Goal: Communication & Community: Share content

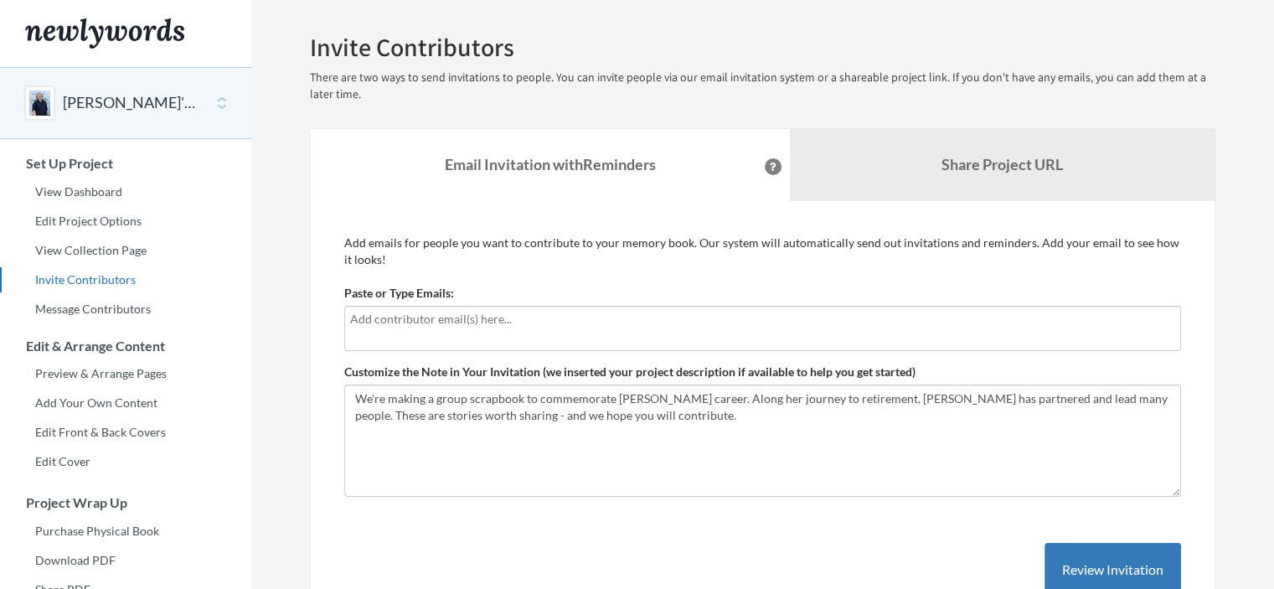
click at [639, 324] on input "text" at bounding box center [762, 319] width 825 height 18
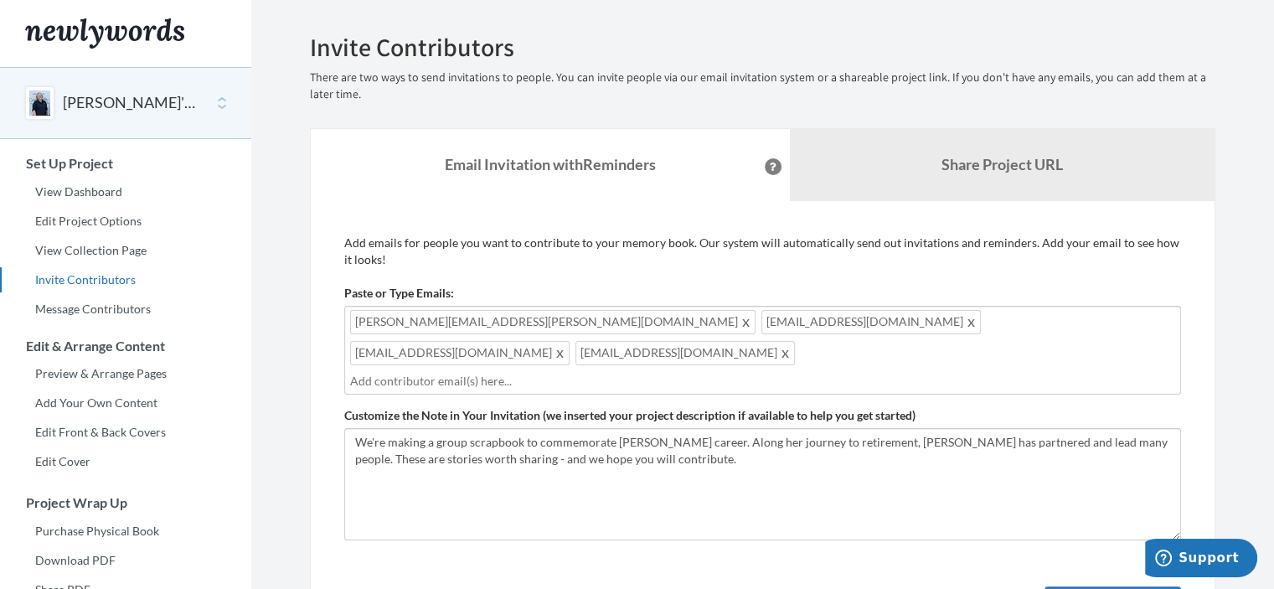
click at [1077, 316] on div "joyce.l.gerber@gmail.com enocerino@hotmail.com bprice@appliedearthworks.com mba…" at bounding box center [762, 350] width 837 height 89
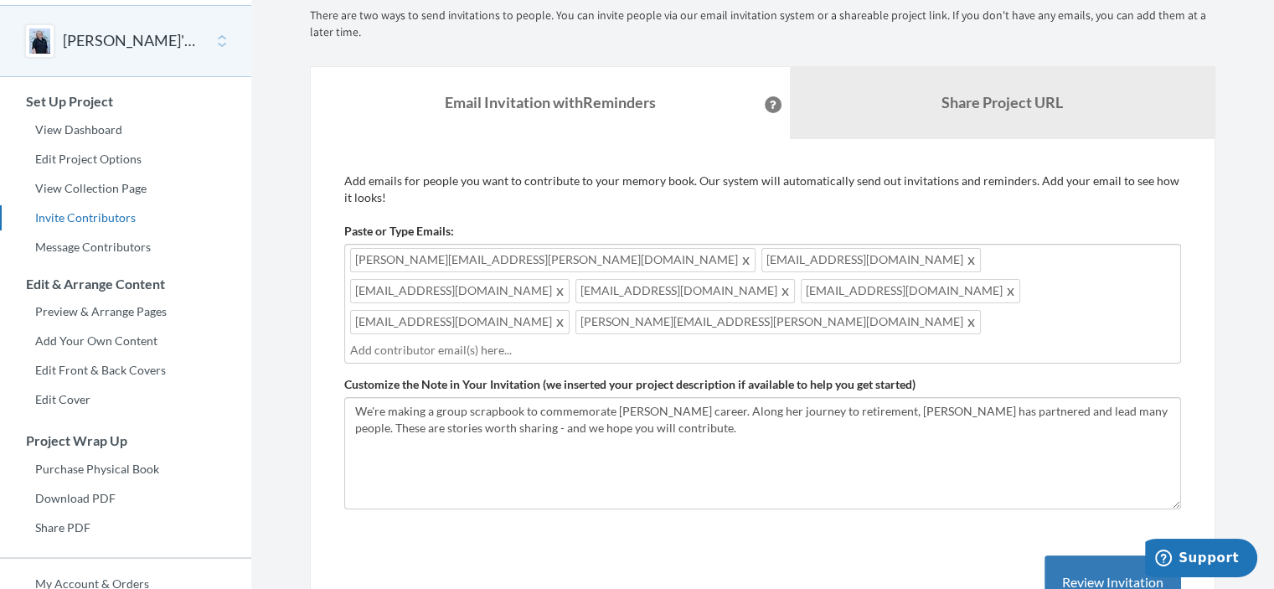
scroll to position [84, 0]
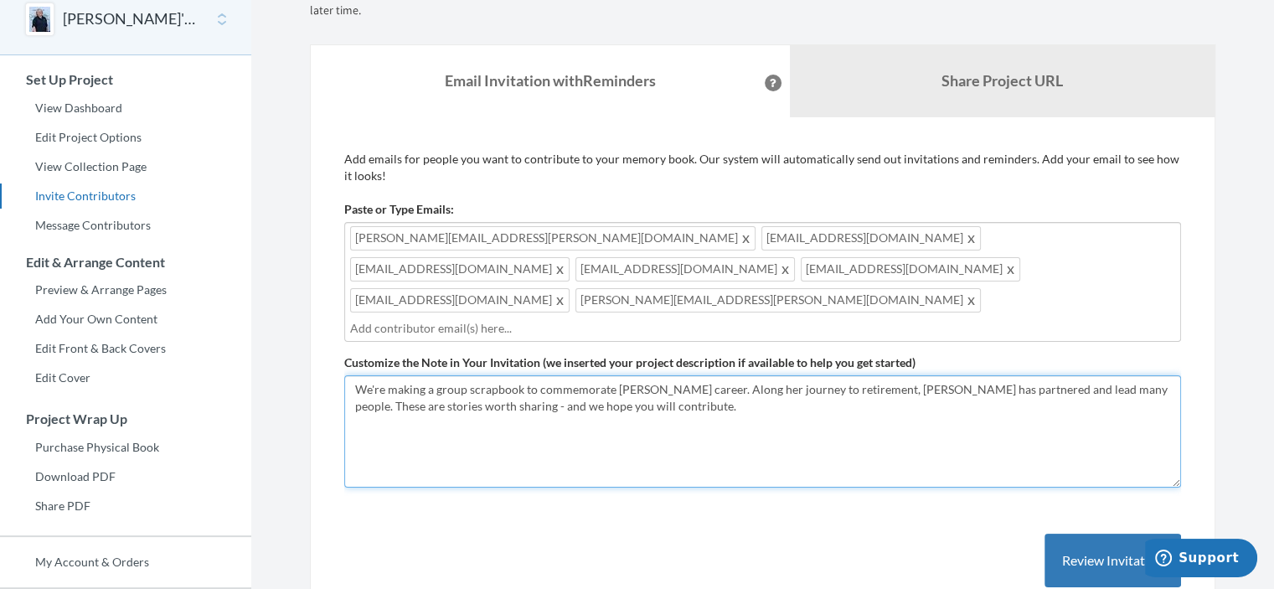
click at [977, 375] on textarea "We're making a group scrapbook to commemorate Ann Munn's career. Along her jour…" at bounding box center [762, 431] width 837 height 112
click at [677, 375] on textarea "We're making a group scrapbook to commemorate Ann Munn's career. Along her jour…" at bounding box center [762, 431] width 837 height 112
drag, startPoint x: 806, startPoint y: 354, endPoint x: 874, endPoint y: 355, distance: 68.7
click at [874, 375] on textarea "We're making a group scrapbook to commemorate Ann Munn's career. Along her jour…" at bounding box center [762, 431] width 837 height 112
click at [1042, 400] on textarea "We're making a group scrapbook to commemorate Ann Munn's career. Along her jour…" at bounding box center [762, 431] width 837 height 112
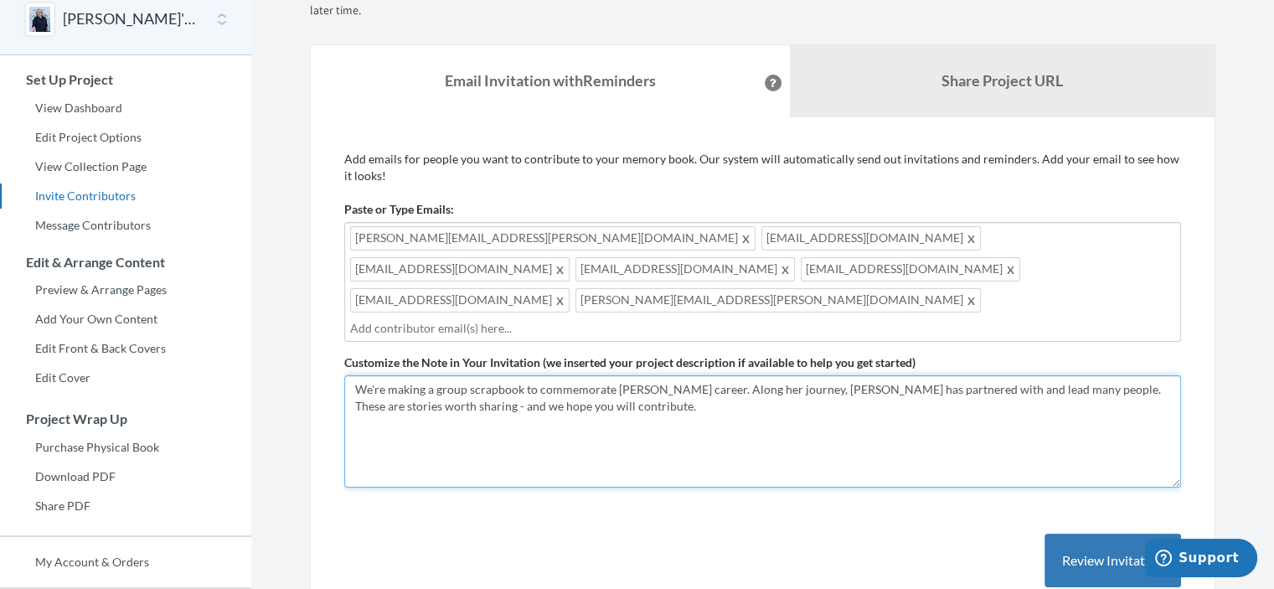
click at [853, 375] on textarea "We're making a group scrapbook to commemorate Ann Munn's career. Along her jour…" at bounding box center [762, 431] width 837 height 112
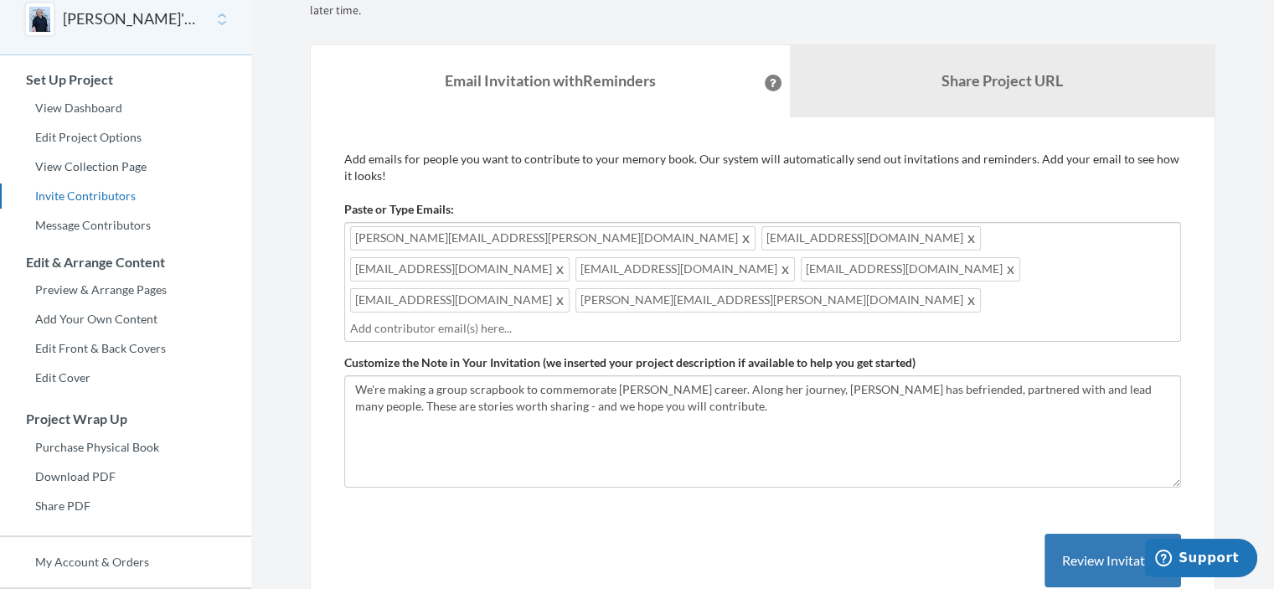
click at [929, 269] on div "joyce.l.gerber@gmail.com enocerino@hotmail.com bprice@appliedearthworks.com mba…" at bounding box center [762, 282] width 837 height 120
click at [931, 267] on div "joyce.l.gerber@gmail.com enocerino@hotmail.com bprice@appliedearthworks.com mba…" at bounding box center [762, 282] width 837 height 120
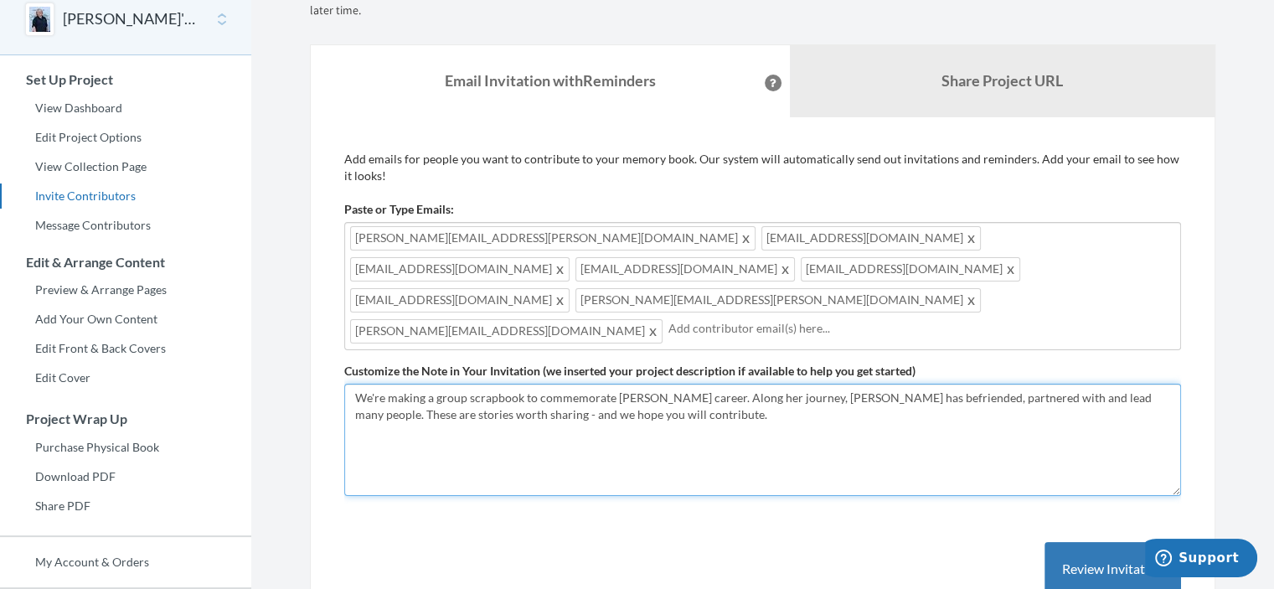
click at [764, 407] on textarea "We're making a group scrapbook to commemorate Ann Munn's career. Along her jour…" at bounding box center [762, 440] width 837 height 112
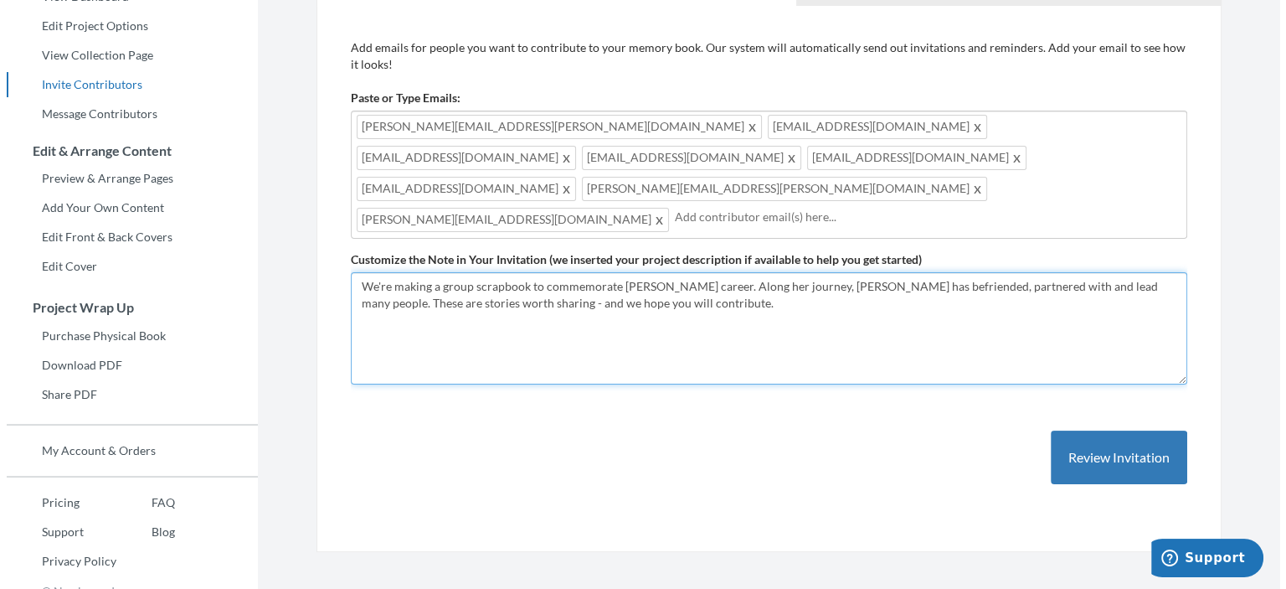
scroll to position [213, 0]
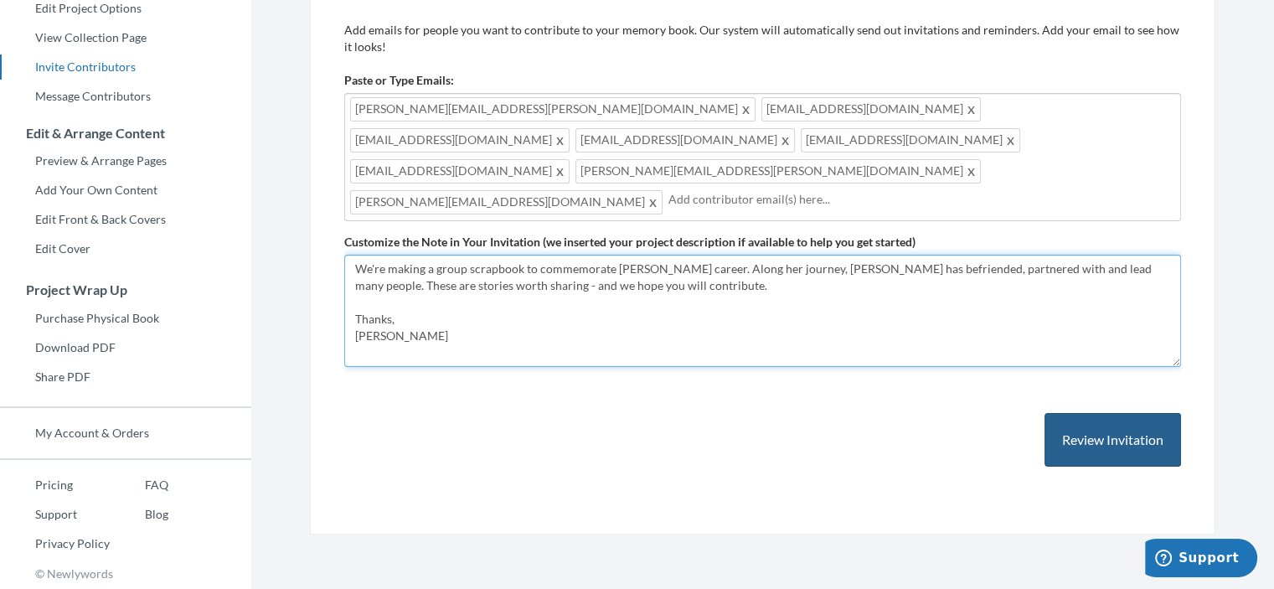
type textarea "We're making a group scrapbook to commemorate [PERSON_NAME] career. Along her j…"
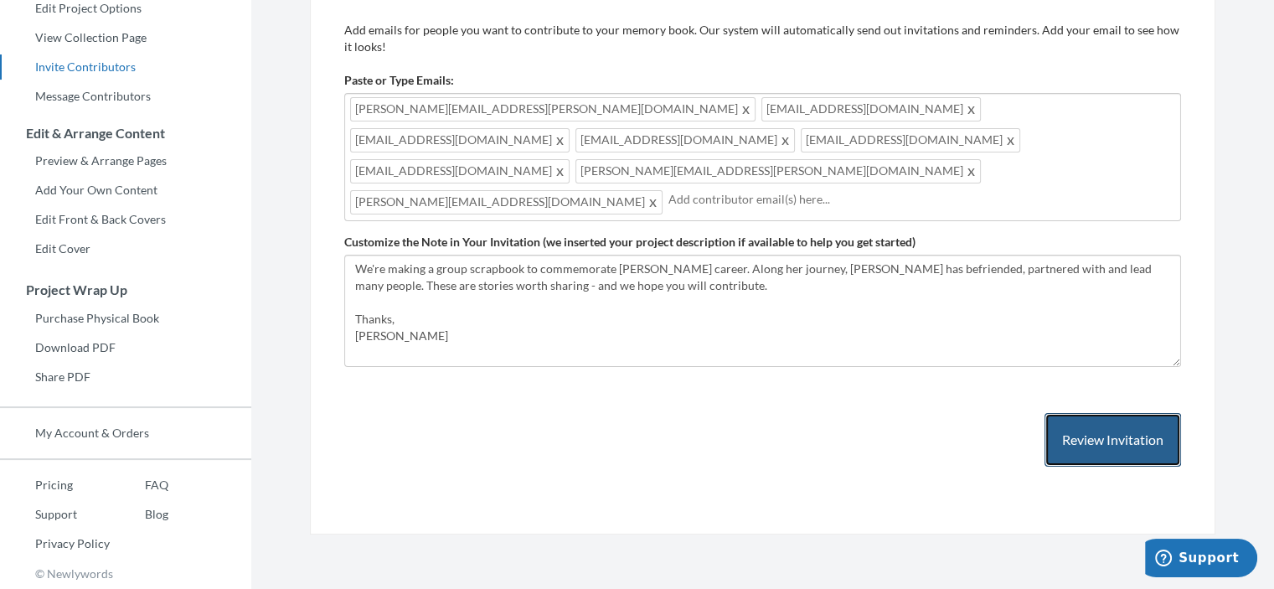
click at [1149, 413] on button "Review Invitation" at bounding box center [1112, 440] width 137 height 54
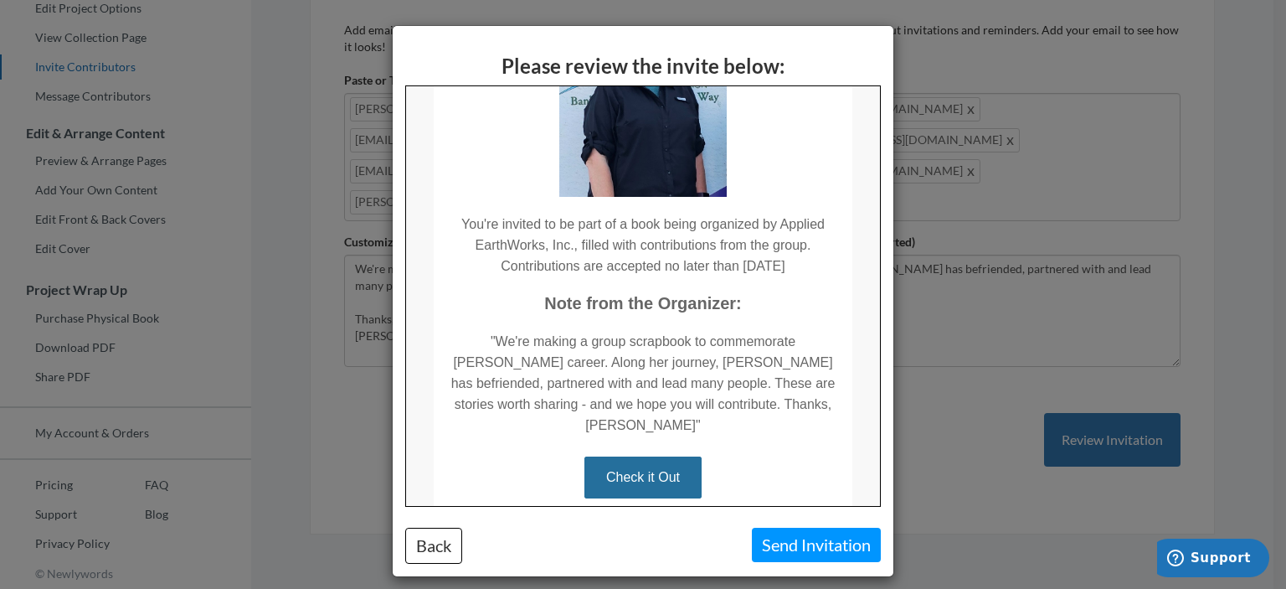
scroll to position [229, 0]
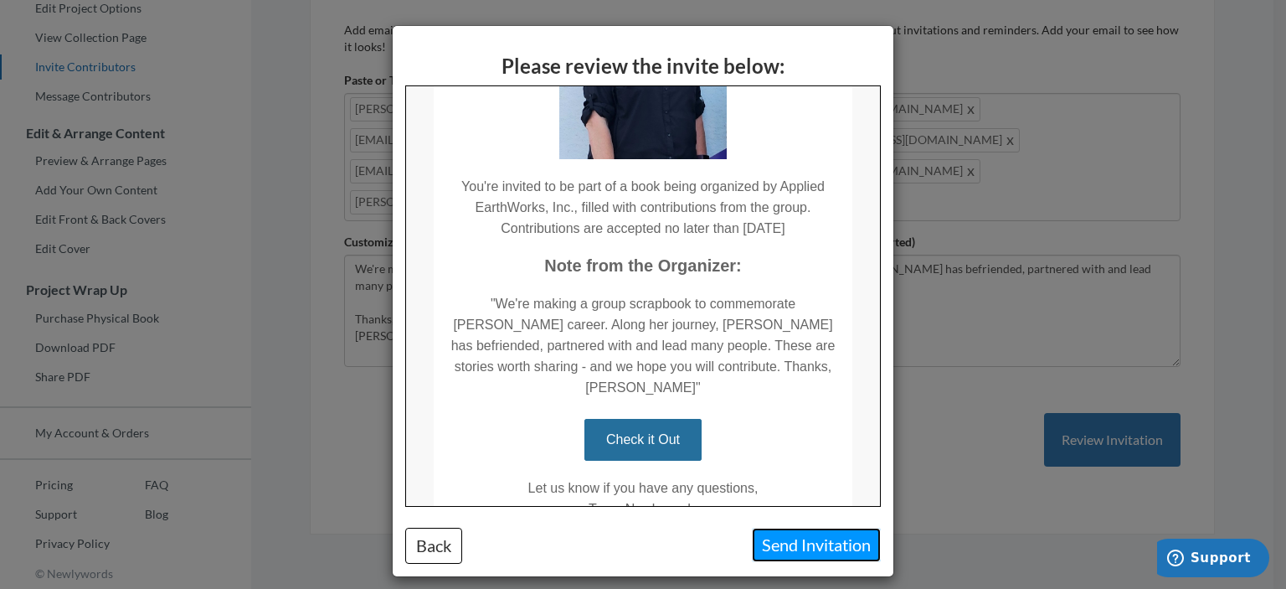
click at [795, 545] on button "Send Invitation" at bounding box center [816, 545] width 129 height 34
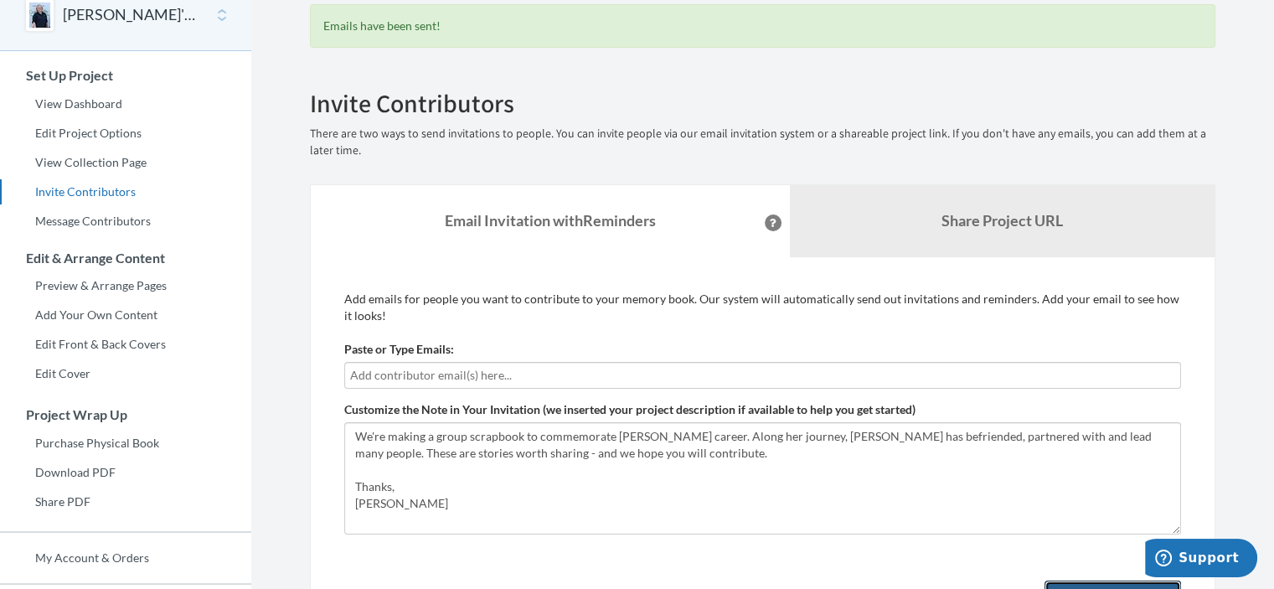
scroll to position [0, 0]
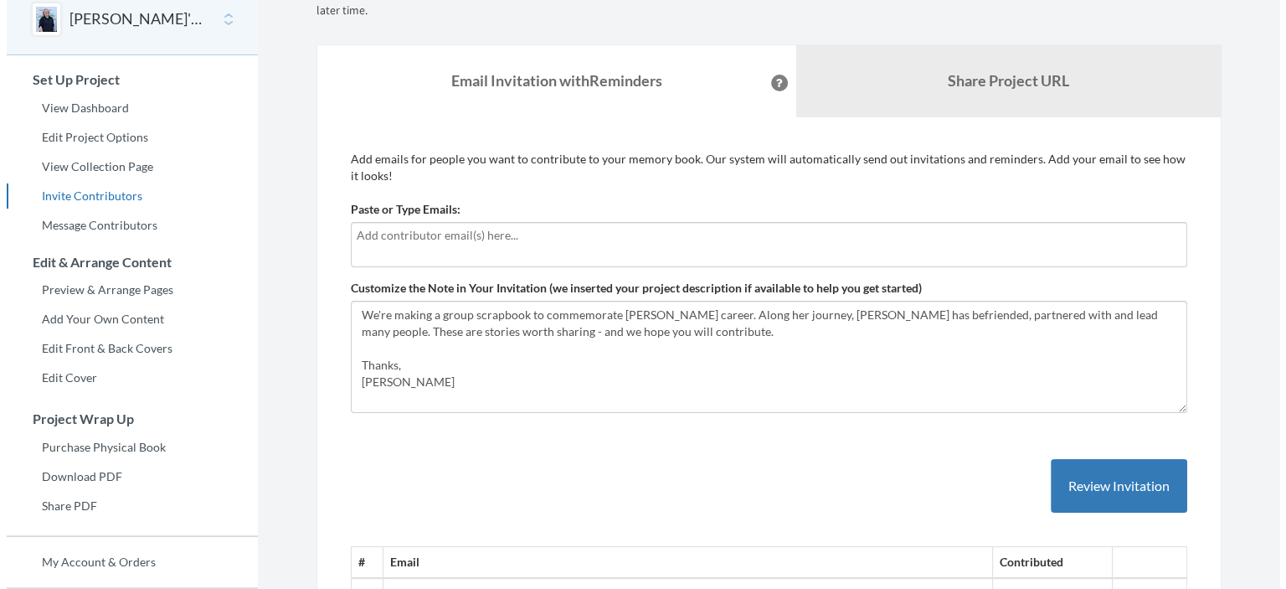
scroll to position [420, 0]
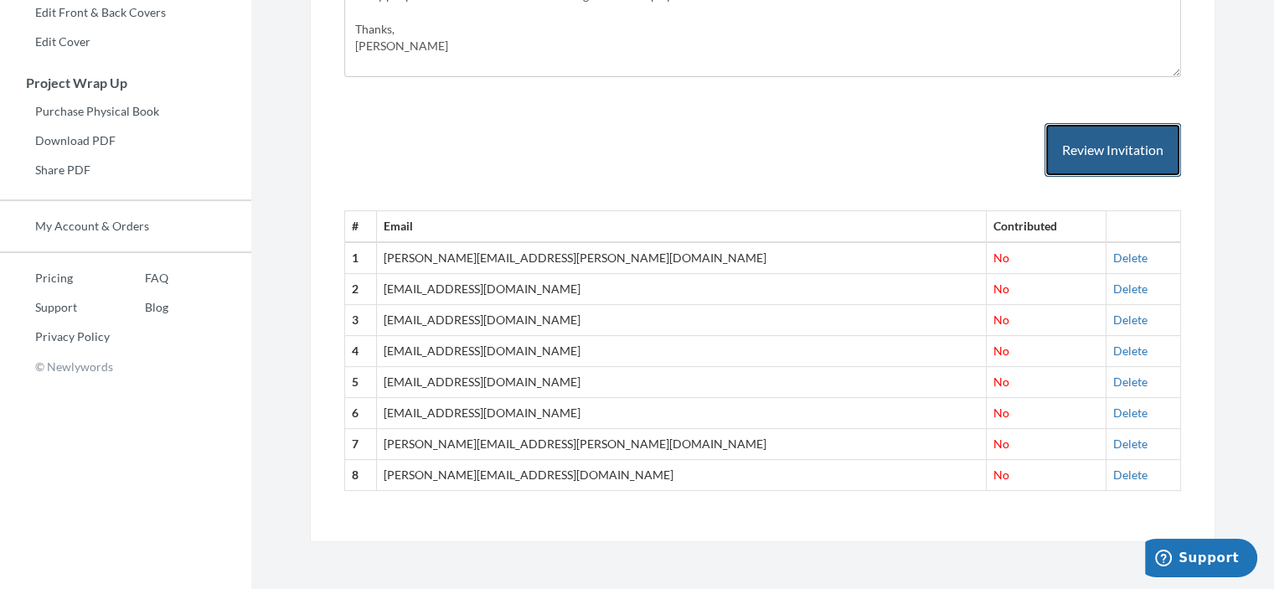
click at [1091, 152] on button "Review Invitation" at bounding box center [1112, 150] width 137 height 54
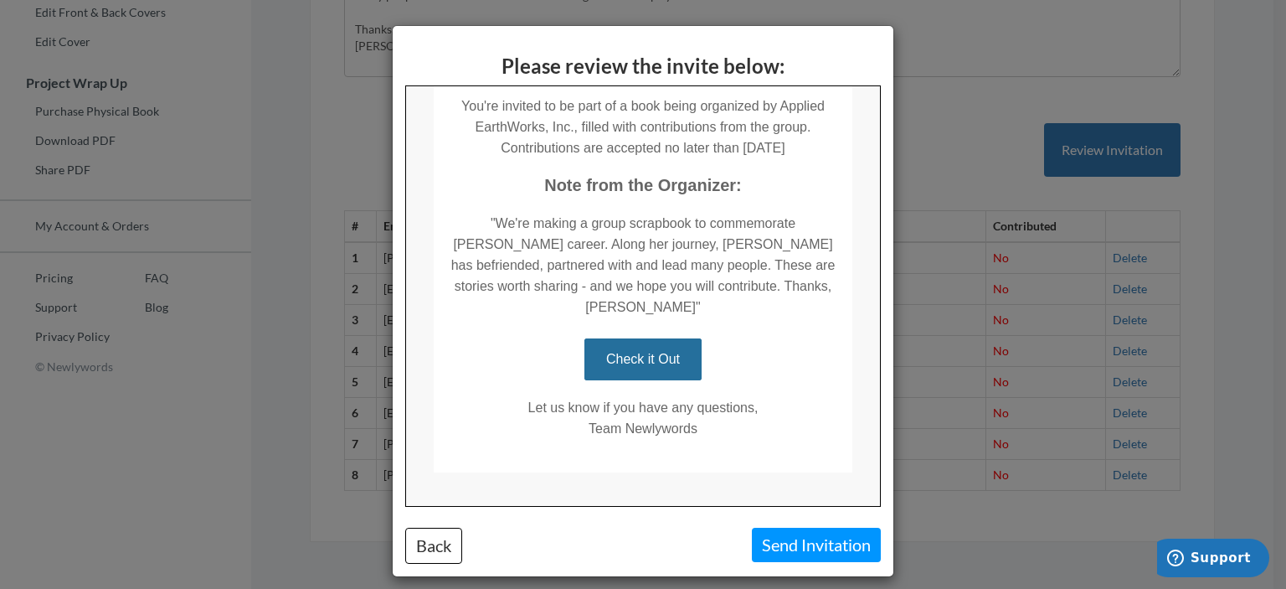
scroll to position [313, 0]
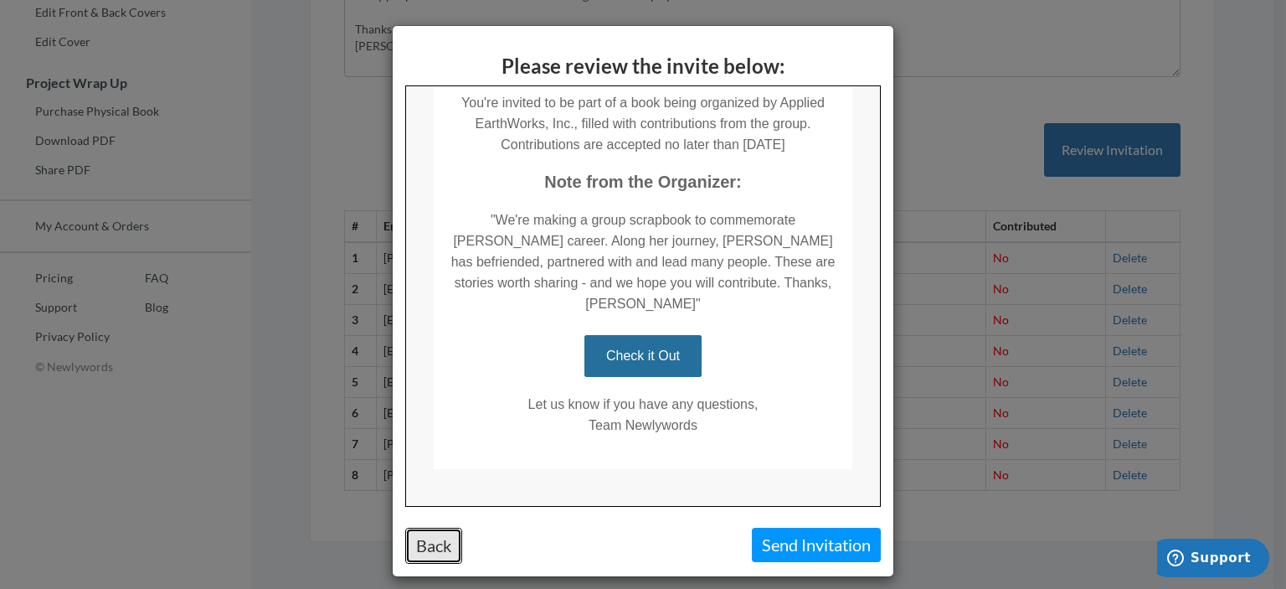
click at [437, 549] on button "Back" at bounding box center [433, 546] width 57 height 36
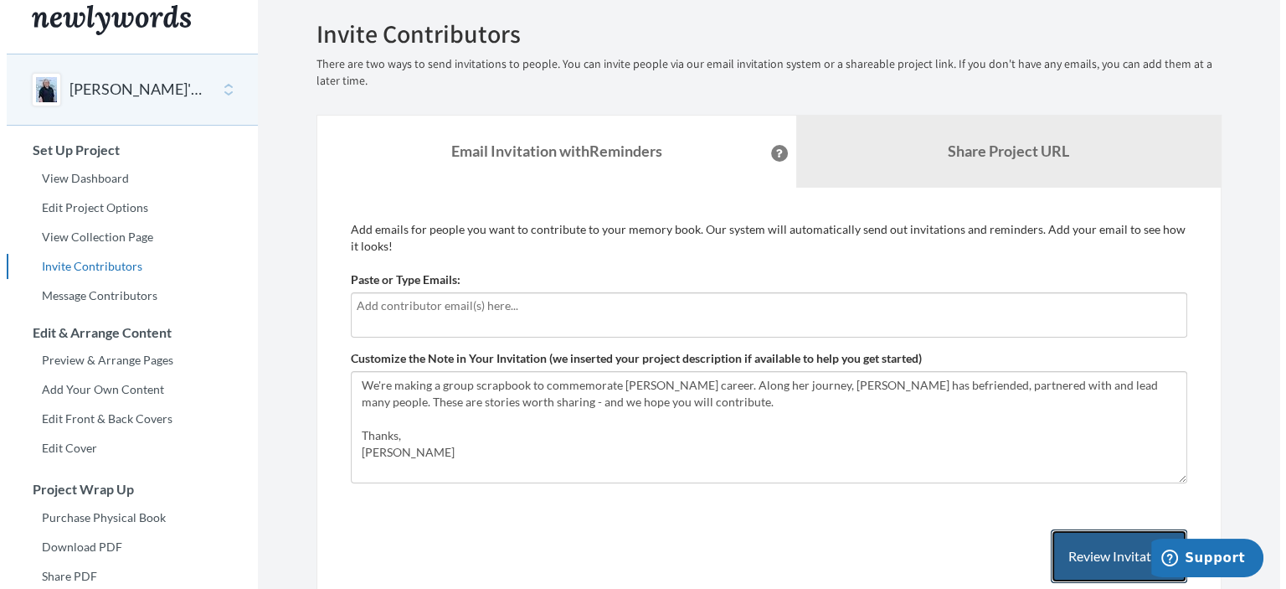
scroll to position [0, 0]
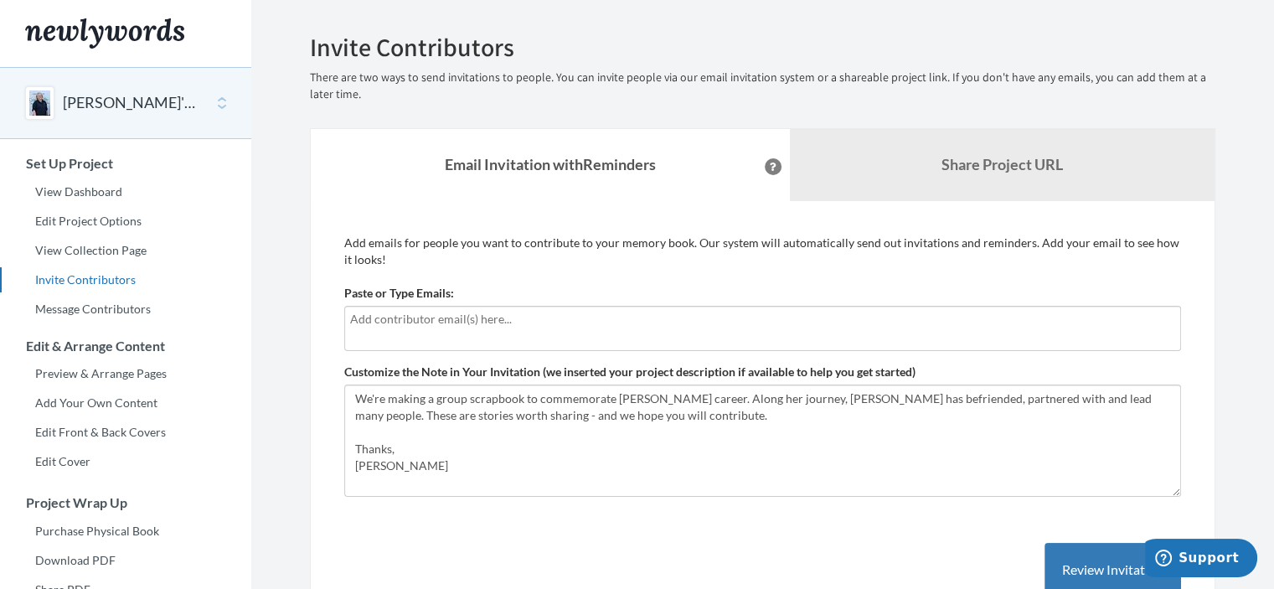
click at [765, 160] on button at bounding box center [773, 166] width 17 height 17
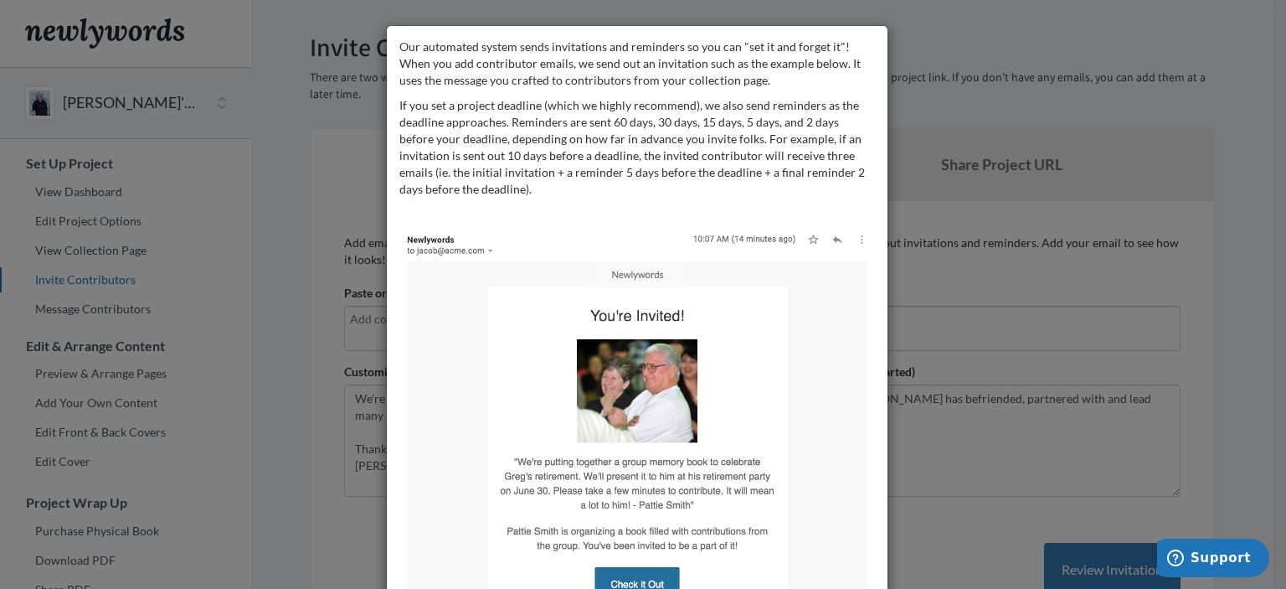
click at [968, 34] on div "Our automated system sends invitations and reminders so you can "set it and for…" at bounding box center [643, 294] width 1286 height 589
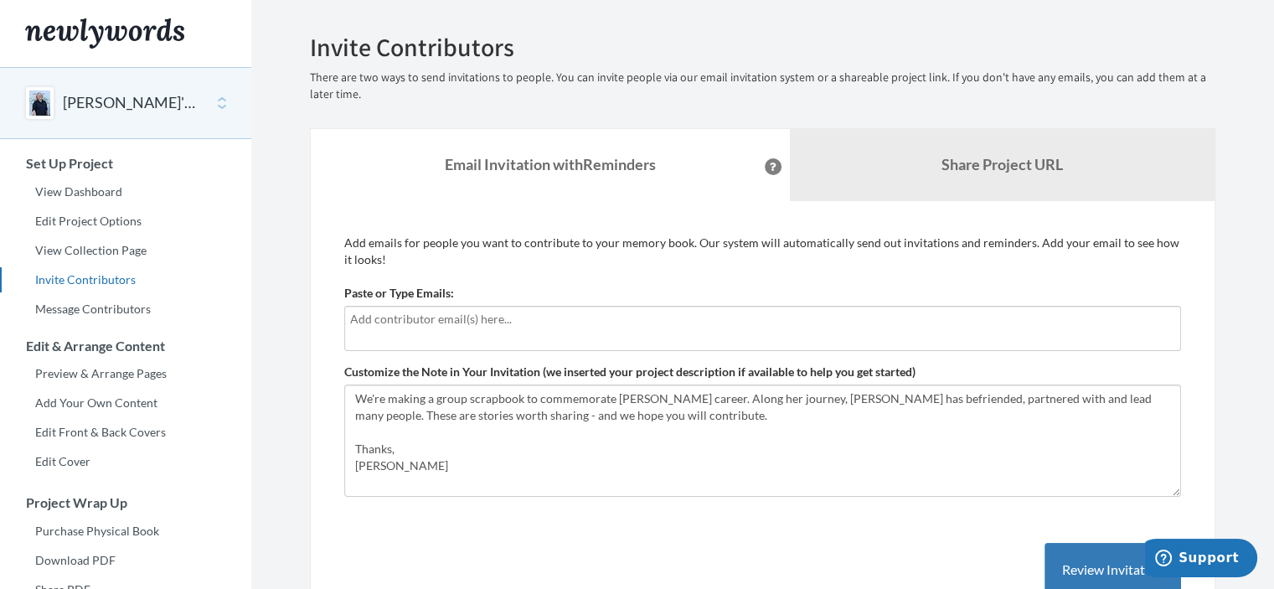
click at [532, 318] on input "text" at bounding box center [762, 319] width 825 height 18
type input "[EMAIL_ADDRESS][DOMAIN_NAME]"
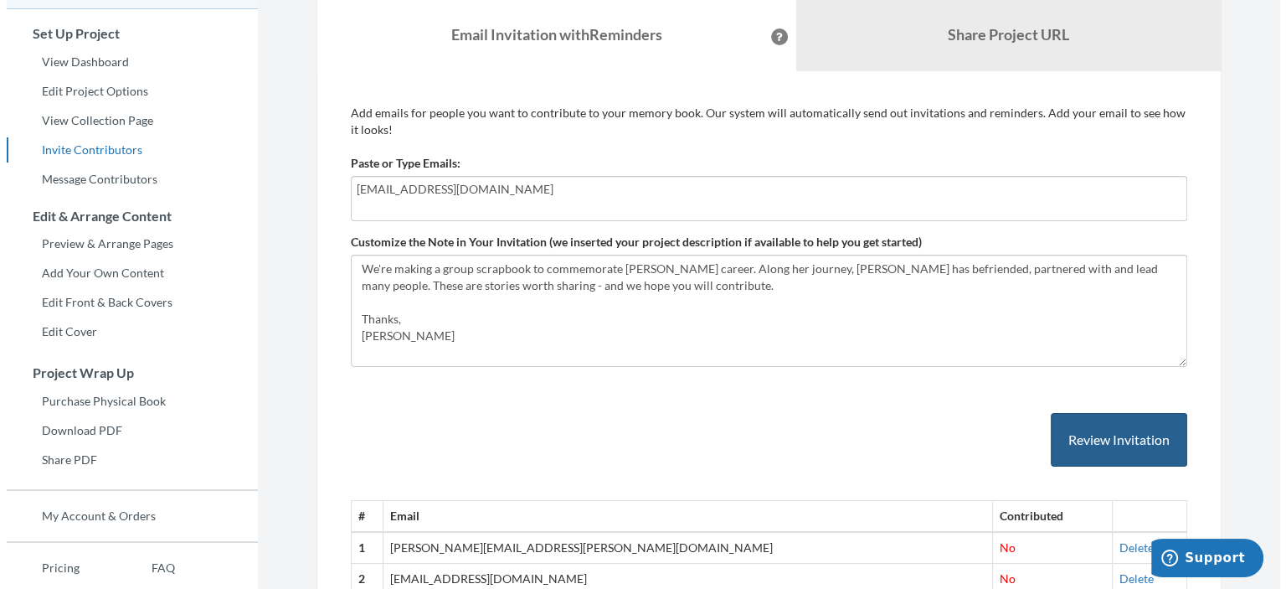
scroll to position [168, 0]
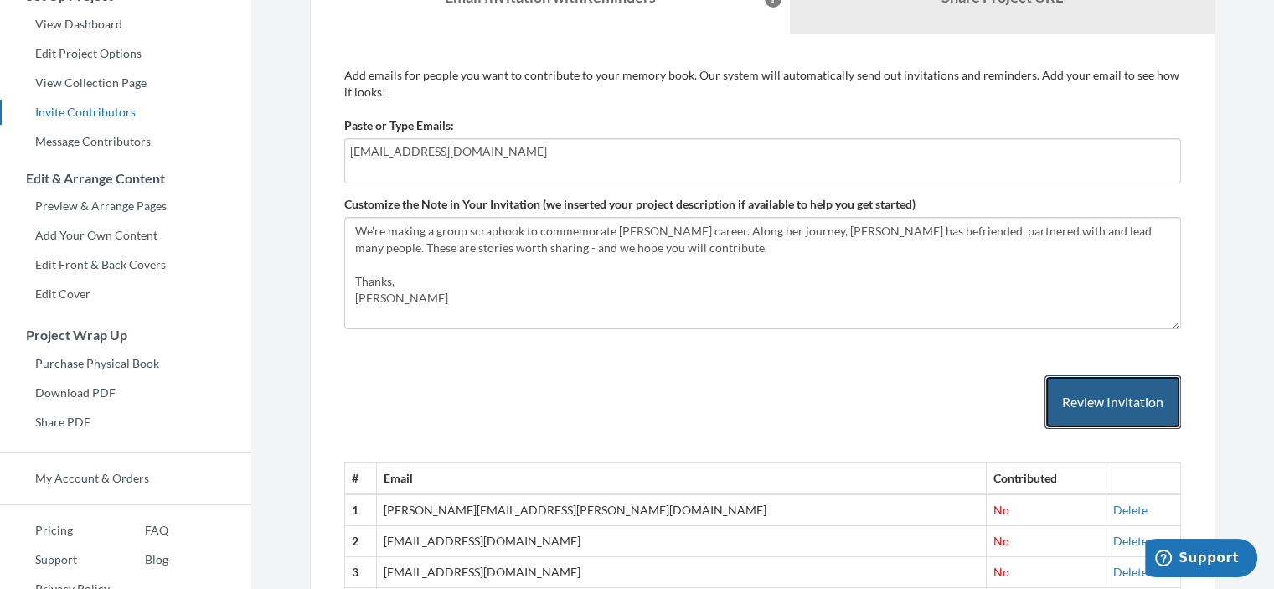
click at [1095, 409] on button "Review Invitation" at bounding box center [1112, 402] width 137 height 54
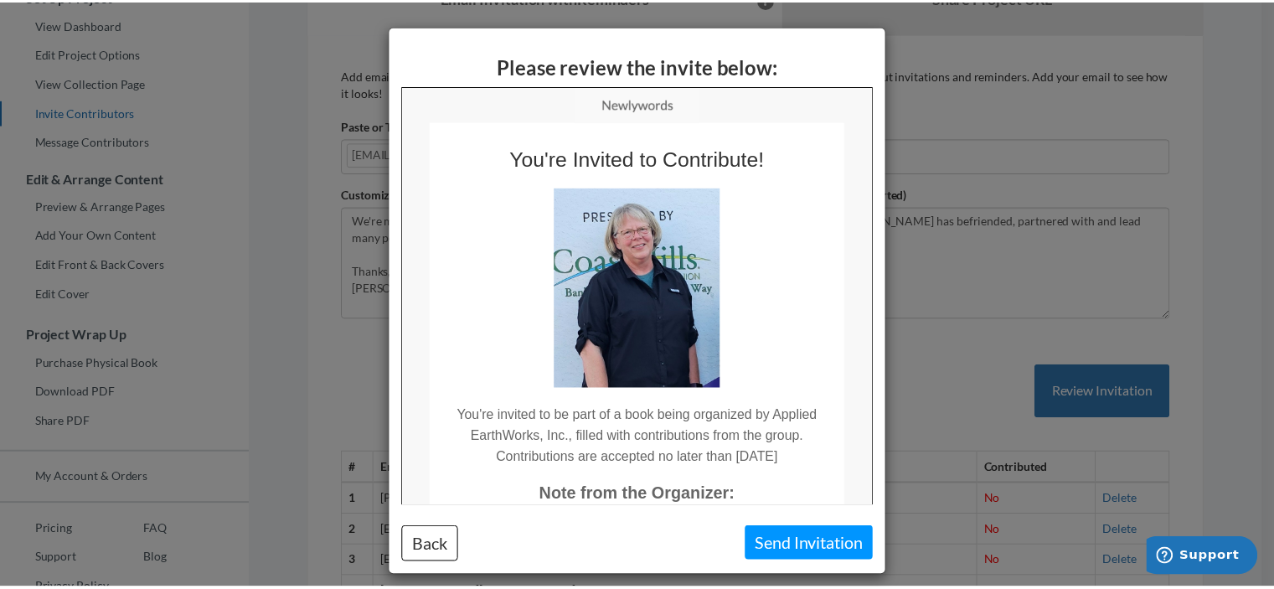
scroll to position [0, 0]
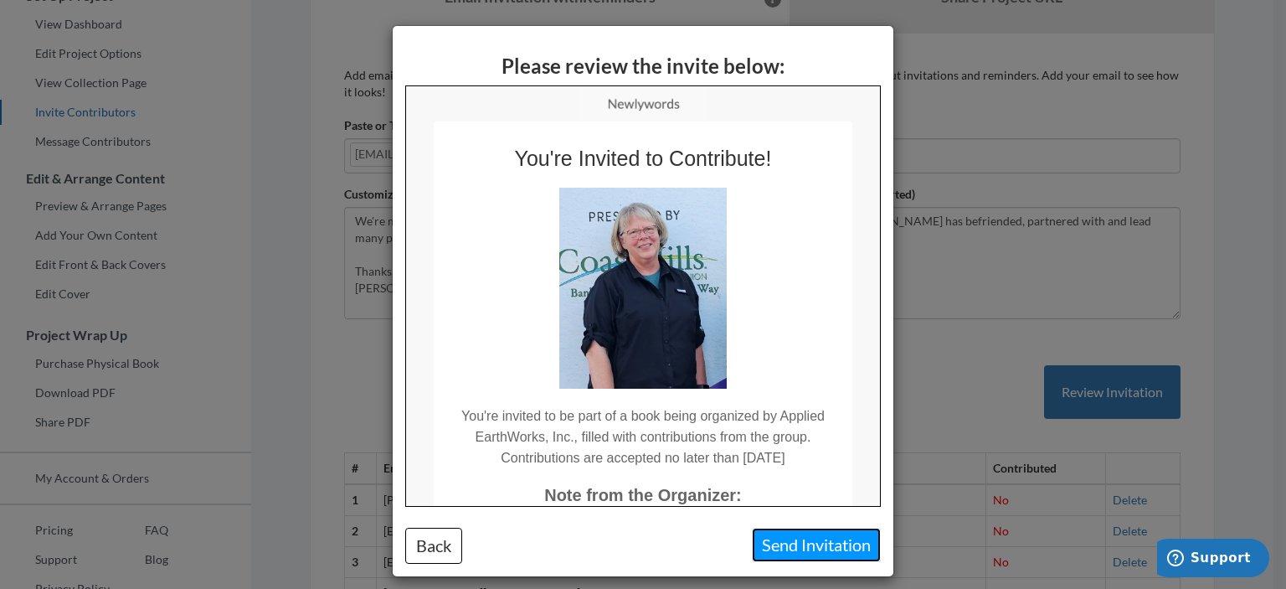
click at [775, 549] on button "Send Invitation" at bounding box center [816, 545] width 129 height 34
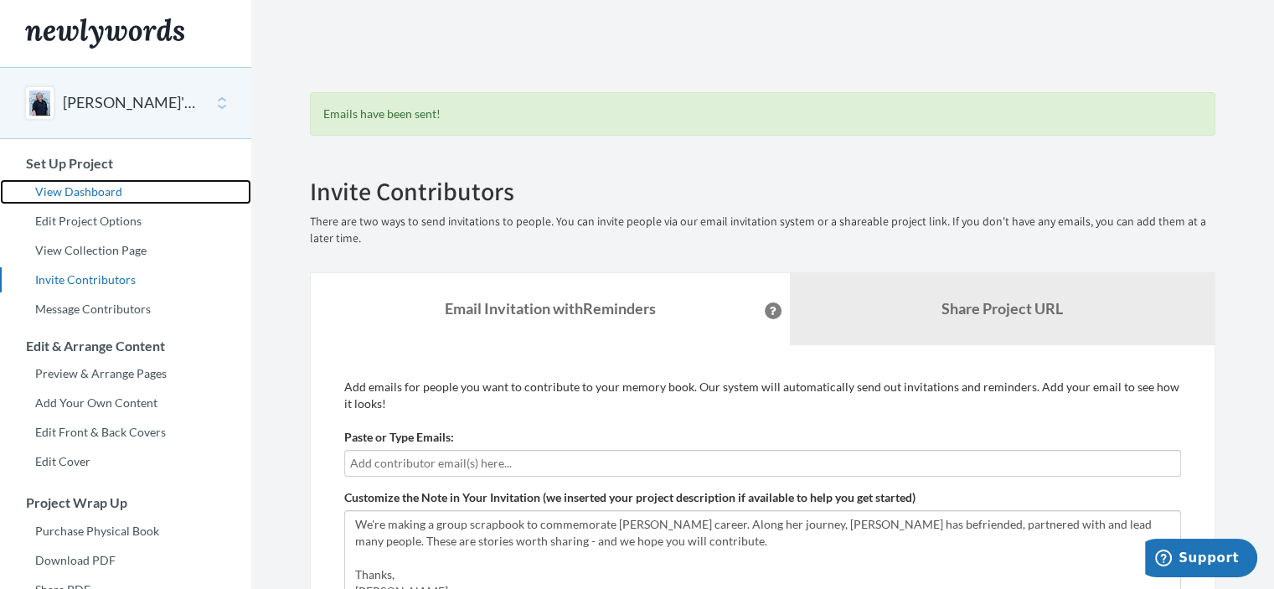
click at [109, 190] on link "View Dashboard" at bounding box center [125, 191] width 251 height 25
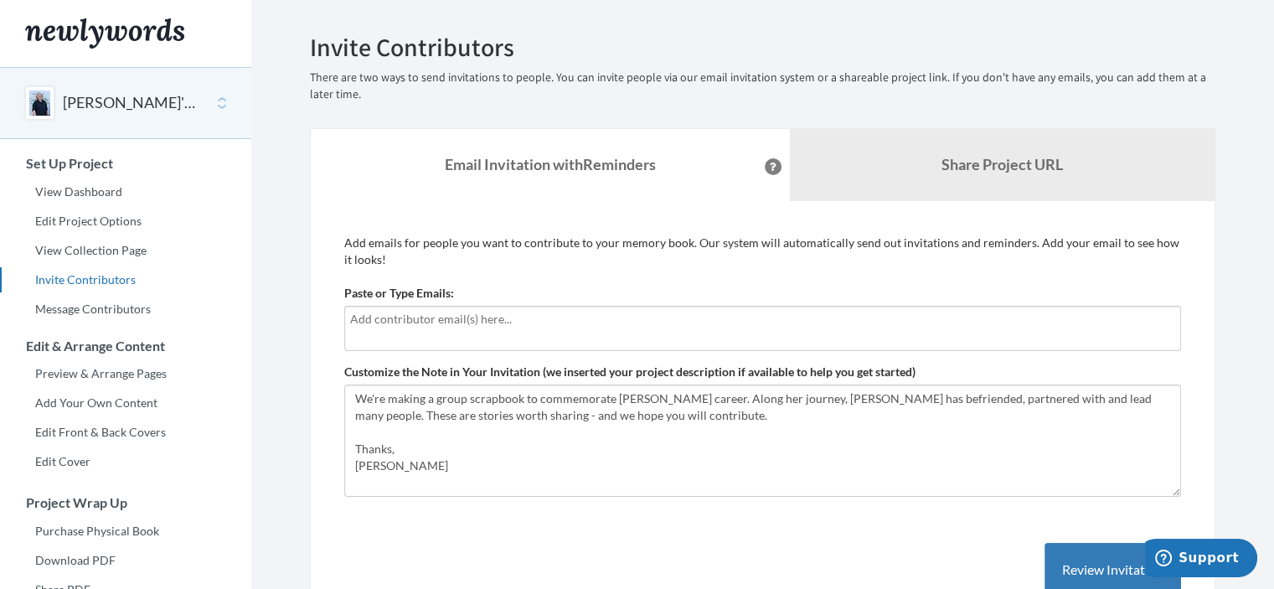
click at [640, 315] on input "text" at bounding box center [762, 319] width 825 height 18
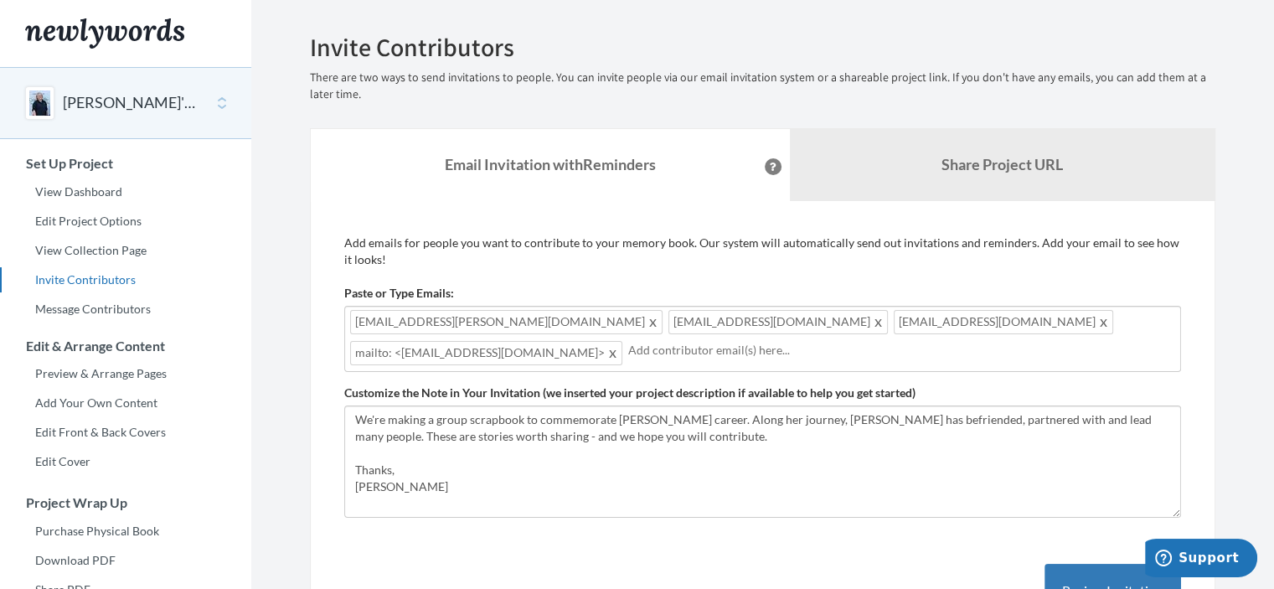
click at [622, 341] on span "mailto: <[EMAIL_ADDRESS][DOMAIN_NAME]>" at bounding box center [486, 353] width 272 height 24
drag, startPoint x: 922, startPoint y: 318, endPoint x: 878, endPoint y: 317, distance: 44.4
click at [622, 341] on span "mailto: <roscoe.loetzerich.1@spaceforce.mil>" at bounding box center [486, 353] width 272 height 24
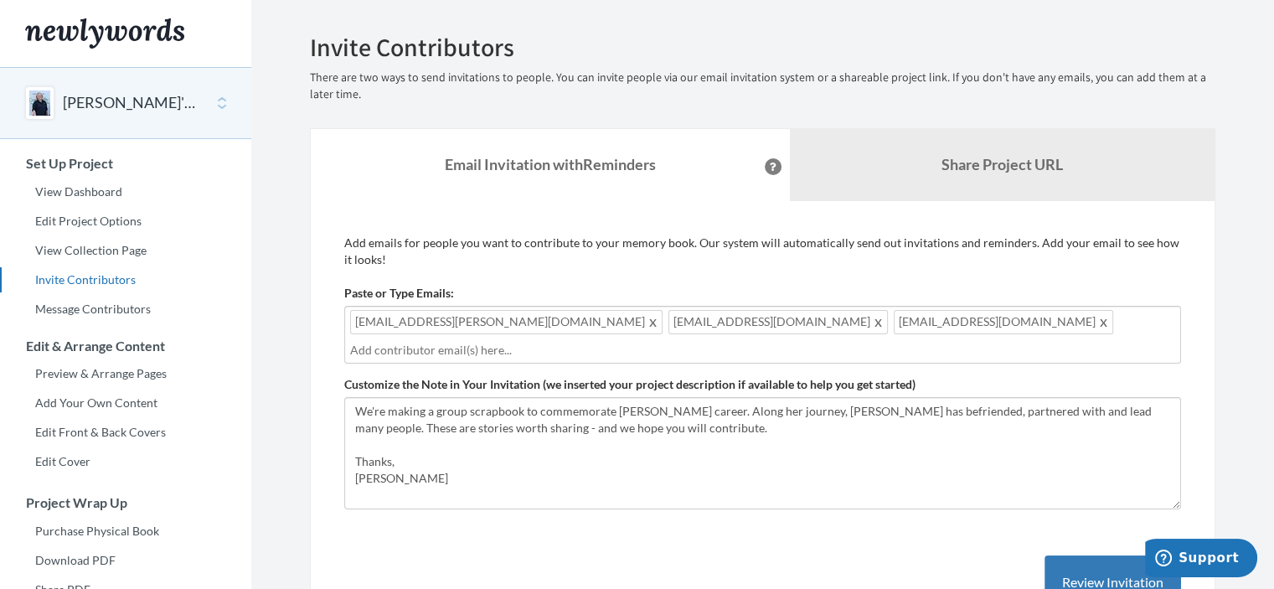
drag, startPoint x: 927, startPoint y: 314, endPoint x: 922, endPoint y: 338, distance: 24.0
click at [922, 338] on div "victoria.eisenhart@gmail.com kpolmedo@gmail.com lynnedee@althouseandmeade.com" at bounding box center [762, 335] width 837 height 58
drag, startPoint x: 957, startPoint y: 329, endPoint x: 676, endPoint y: 347, distance: 282.0
click at [676, 347] on input "text" at bounding box center [762, 350] width 825 height 18
click at [489, 351] on input "text" at bounding box center [762, 350] width 825 height 18
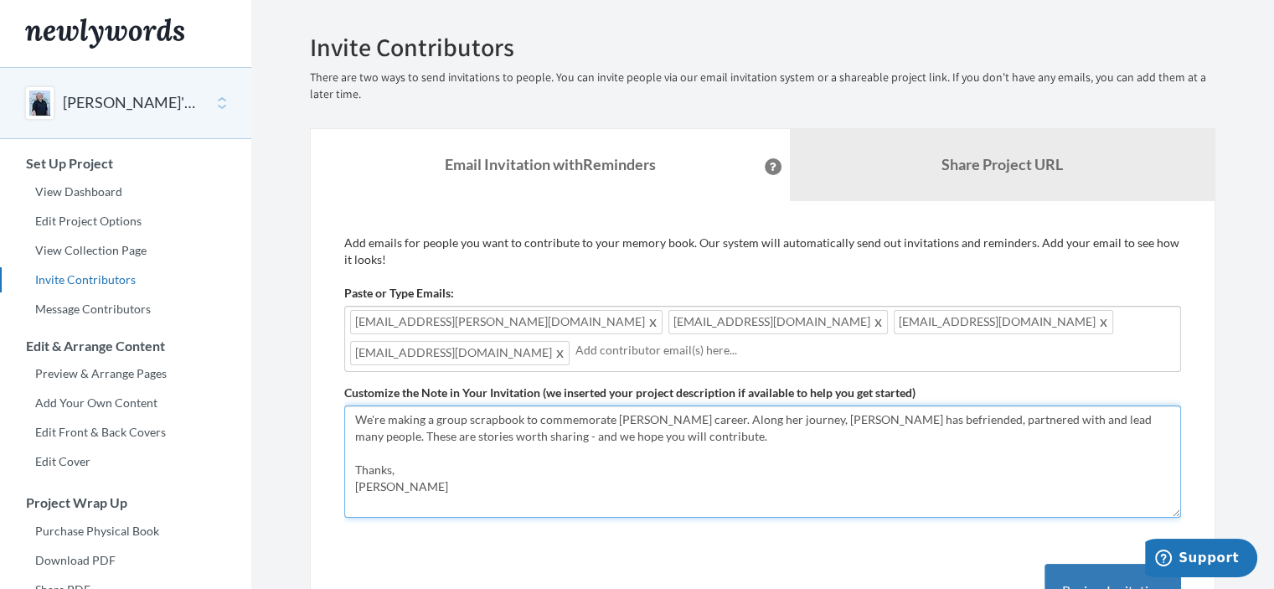
click at [610, 472] on textarea "We're making a group scrapbook to commemorate [PERSON_NAME] career. Along her j…" at bounding box center [762, 461] width 837 height 112
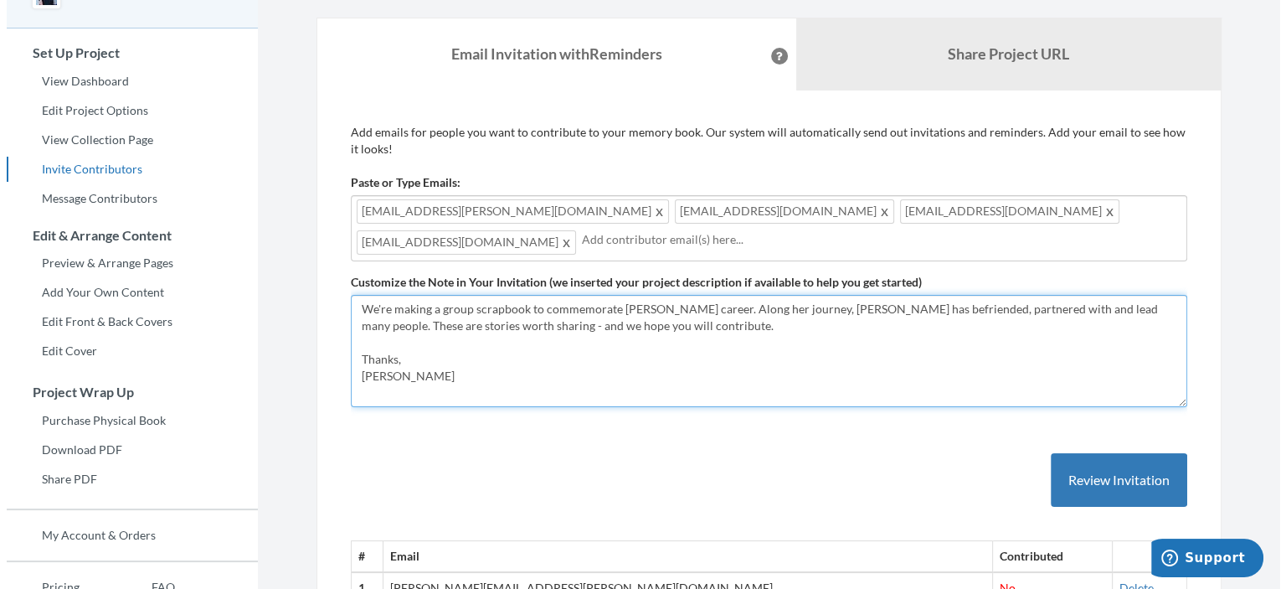
scroll to position [168, 0]
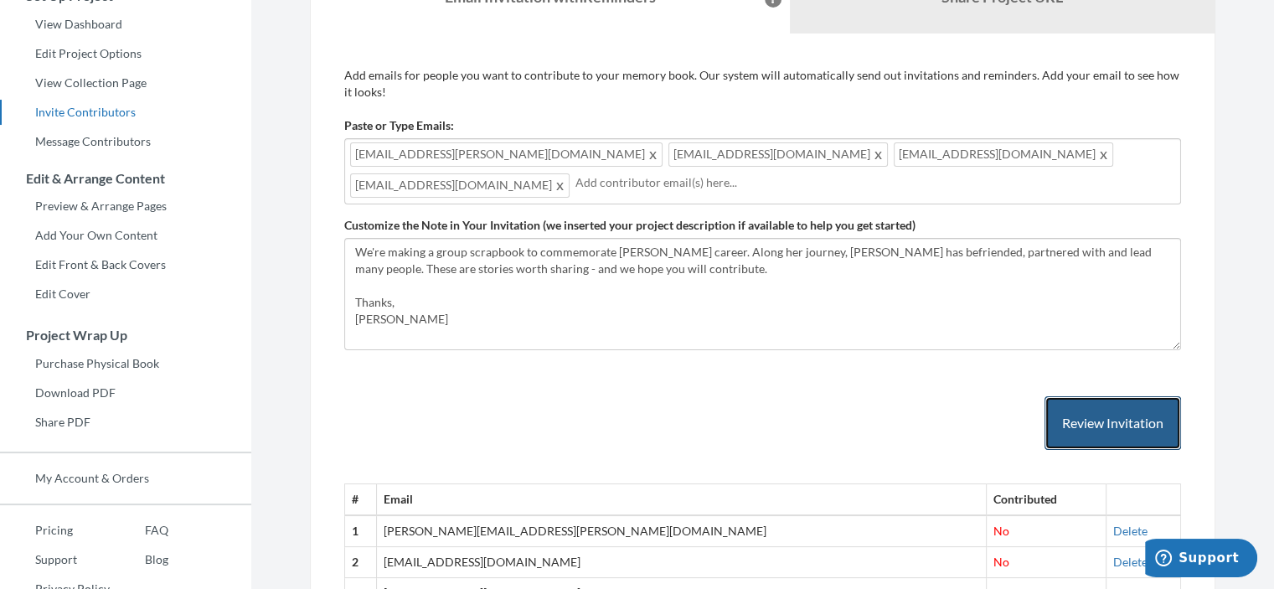
click at [1092, 414] on button "Review Invitation" at bounding box center [1112, 423] width 137 height 54
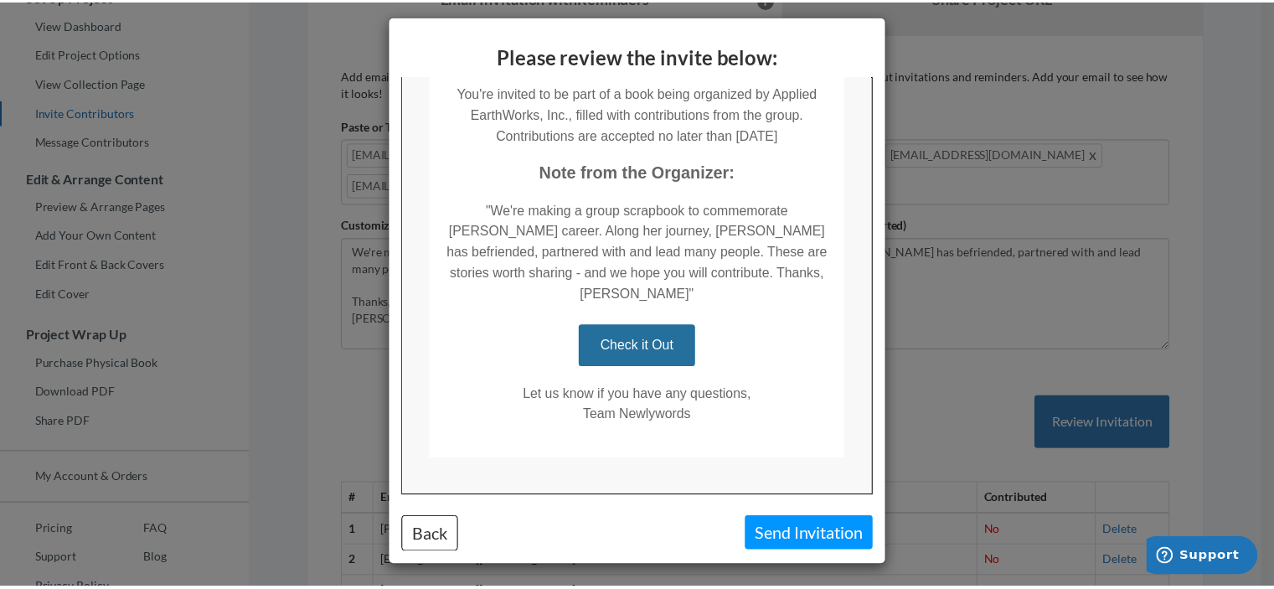
scroll to position [12, 0]
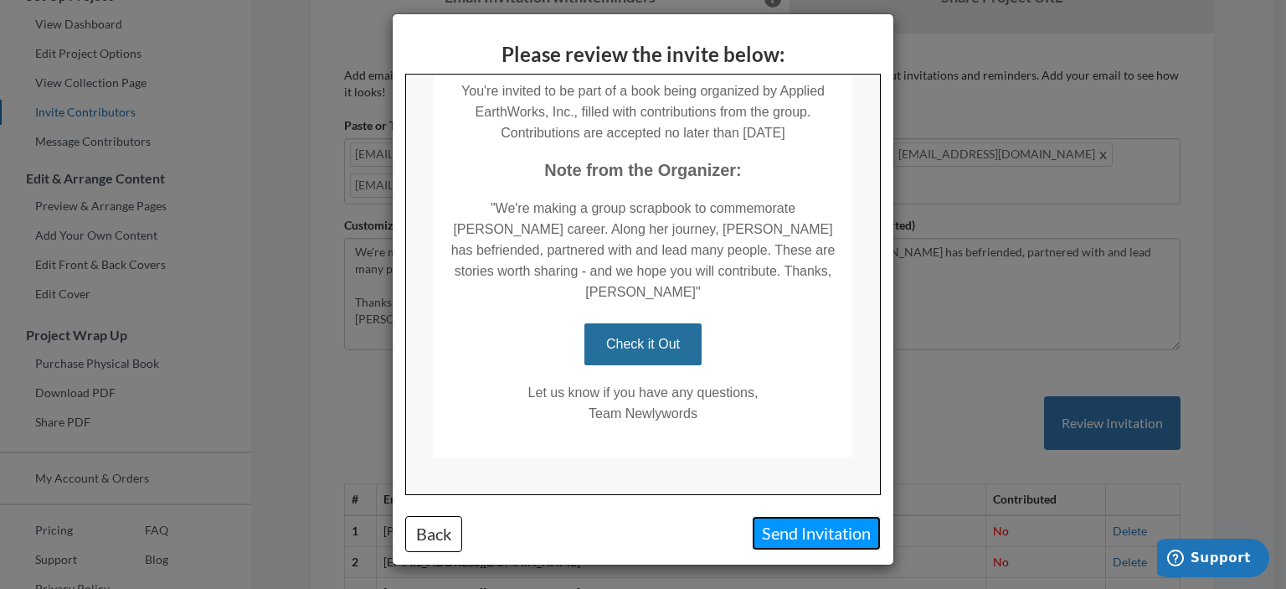
click at [819, 529] on button "Send Invitation" at bounding box center [816, 533] width 129 height 34
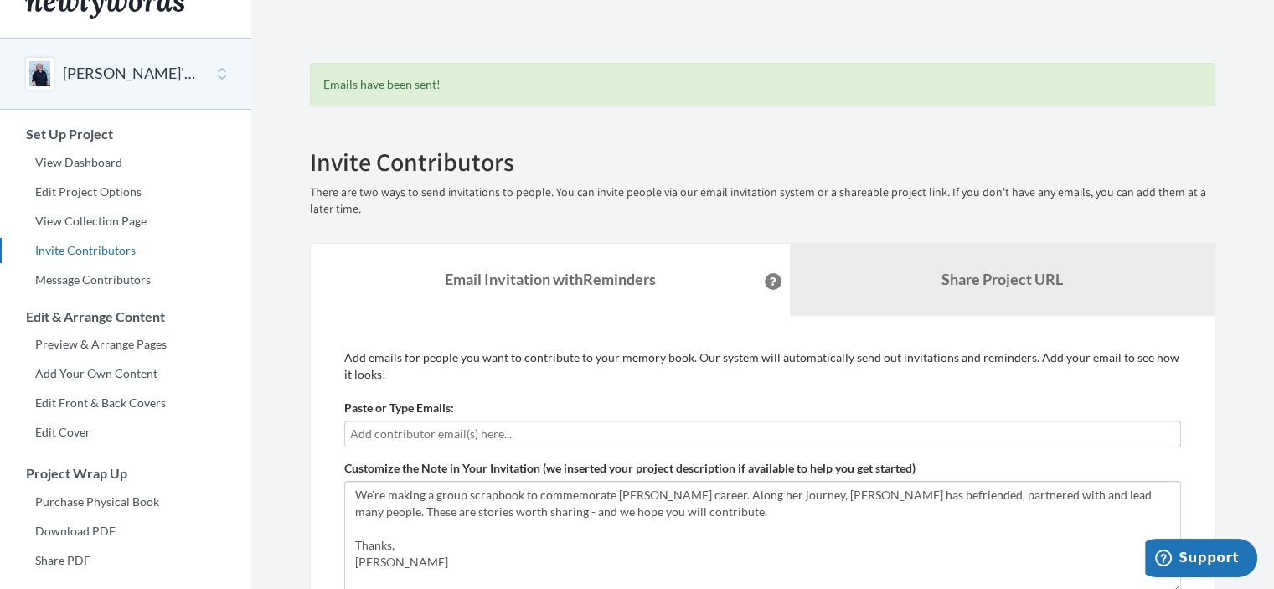
scroll to position [0, 0]
